Goal: Transaction & Acquisition: Purchase product/service

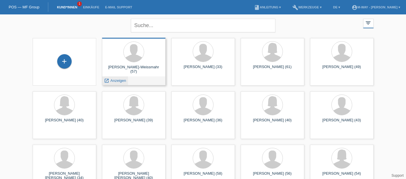
click at [120, 81] on span "Anzeigen" at bounding box center [118, 81] width 16 height 4
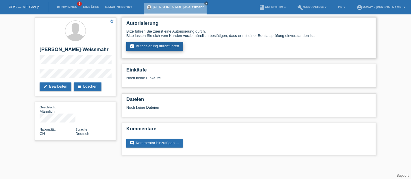
click at [152, 44] on link "assignment_turned_in Autorisierung durchführen" at bounding box center [154, 46] width 57 height 9
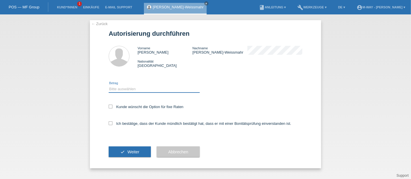
click at [112, 92] on select "Bitte auswählen CHF 1.00 - CHF 499.00 CHF 500.00 - CHF 1'999.00 CHF 2'000.00 - …" at bounding box center [154, 89] width 91 height 7
select select "3"
click at [109, 86] on select "Bitte auswählen CHF 1.00 - CHF 499.00 CHF 500.00 - CHF 1'999.00 CHF 2'000.00 - …" at bounding box center [154, 89] width 91 height 7
click at [112, 109] on label "Kunde wünscht die Option für fixe Raten" at bounding box center [146, 107] width 75 height 4
click at [112, 109] on input "Kunde wünscht die Option für fixe Raten" at bounding box center [111, 107] width 4 height 4
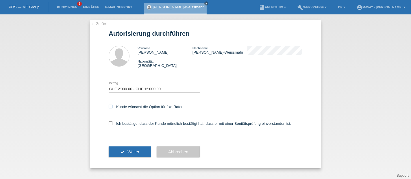
checkbox input "true"
click at [109, 123] on icon at bounding box center [111, 124] width 4 height 4
click at [109, 123] on input "Ich bestätige, dass der Kunde mündlich bestätigt hat, dass er mit einer Bonität…" at bounding box center [111, 124] width 4 height 4
checkbox input "true"
click at [133, 151] on span "Weiter" at bounding box center [133, 152] width 12 height 5
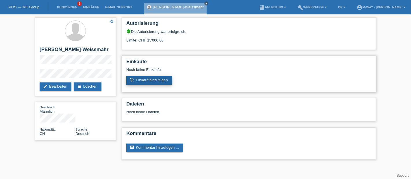
click at [143, 79] on link "add_shopping_cart Einkauf hinzufügen" at bounding box center [149, 80] width 46 height 9
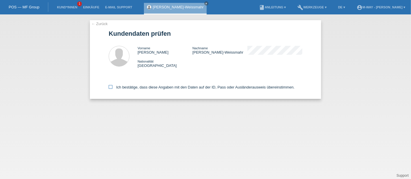
click at [109, 88] on icon at bounding box center [111, 87] width 4 height 4
click at [109, 88] on input "Ich bestätige, dass diese Angaben mit den Daten auf der ID, Pass oder Ausländer…" at bounding box center [111, 87] width 4 height 4
checkbox input "true"
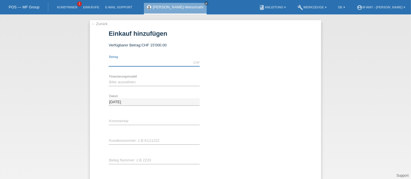
click at [121, 65] on input "text" at bounding box center [154, 62] width 91 height 7
type input "3043.75"
click at [126, 82] on select "Bitte auswählen Fixe Raten Kauf auf Rechnung mit Teilzahlungsoption" at bounding box center [154, 82] width 91 height 7
select select "77"
click at [109, 79] on select "Bitte auswählen Fixe Raten Kauf auf Rechnung mit Teilzahlungsoption" at bounding box center [154, 82] width 91 height 7
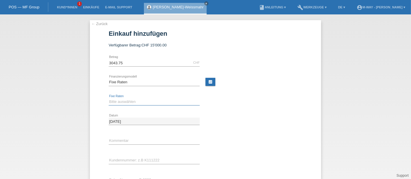
click at [122, 100] on select "Bitte auswählen 4 Raten 5 Raten 6 Raten 7 Raten 8 Raten 9 Raten 10 Raten 11 Rat…" at bounding box center [154, 102] width 91 height 7
select select "202"
click at [109, 99] on select "Bitte auswählen 4 Raten 5 Raten 6 Raten 7 Raten 8 Raten 9 Raten 10 Raten 11 Rat…" at bounding box center [154, 102] width 91 height 7
click at [126, 101] on select "Bitte auswählen 4 Raten 5 Raten 6 Raten 7 Raten 8 Raten 9 Raten 10 Raten 11 Rat…" at bounding box center [154, 102] width 91 height 7
click at [109, 99] on select "Bitte auswählen 4 Raten 5 Raten 6 Raten 7 Raten 8 Raten 9 Raten 10 Raten 11 Rat…" at bounding box center [154, 102] width 91 height 7
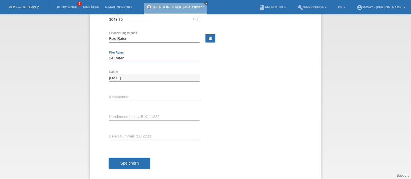
scroll to position [44, 0]
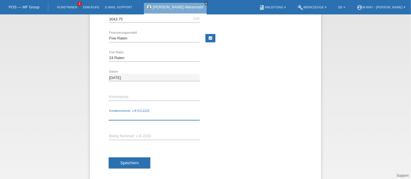
click at [119, 114] on input "text" at bounding box center [154, 116] width 91 height 7
type input "K203484"
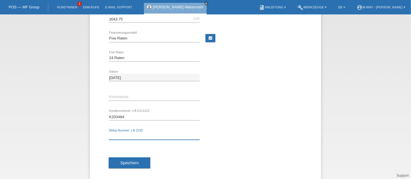
click at [126, 136] on input "text" at bounding box center [154, 136] width 91 height 7
type input "33220/20"
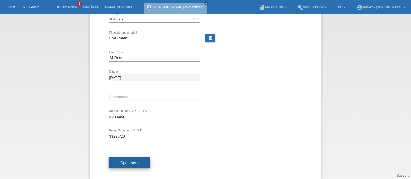
click at [117, 164] on button "Speichern" at bounding box center [130, 163] width 42 height 11
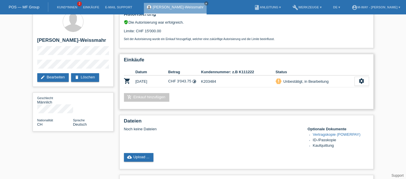
scroll to position [10, 0]
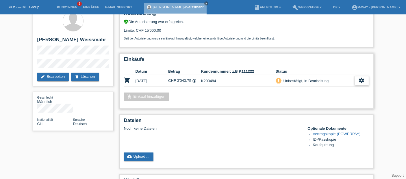
click at [362, 78] on icon "settings" at bounding box center [361, 80] width 6 height 6
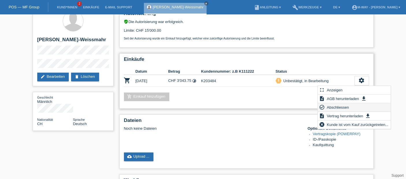
click at [343, 107] on span "Abschliessen" at bounding box center [338, 107] width 24 height 7
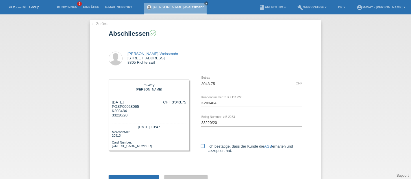
click at [201, 146] on icon at bounding box center [203, 146] width 4 height 4
click at [201, 146] on input "Ich bestätige, dass der Kunde die AGB erhalten und akzeptiert hat." at bounding box center [203, 146] width 4 height 4
checkbox input "true"
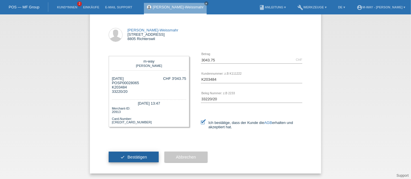
click at [124, 156] on button "check Bestätigen" at bounding box center [134, 157] width 50 height 11
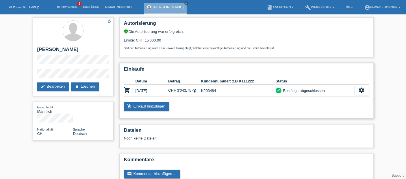
click at [307, 101] on div "Einkäufe Datum Betrag Kundennummer: z.B K111222 Status shopping_cart [DATE] CHF…" at bounding box center [246, 90] width 254 height 55
